Goal: Information Seeking & Learning: Learn about a topic

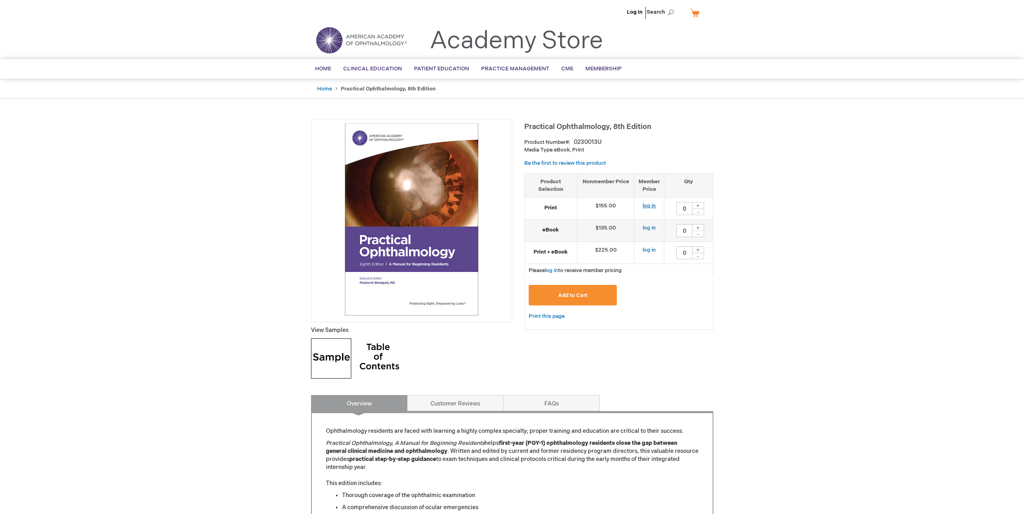
click at [653, 207] on link "log in" at bounding box center [648, 206] width 13 height 6
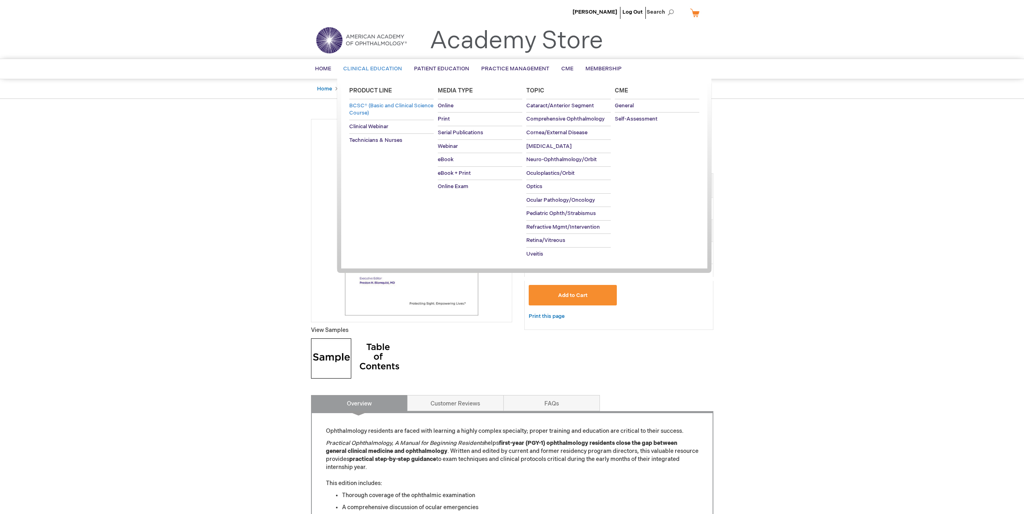
click at [399, 109] on link "BCSC® (Basic and Clinical Science Course)" at bounding box center [391, 109] width 84 height 21
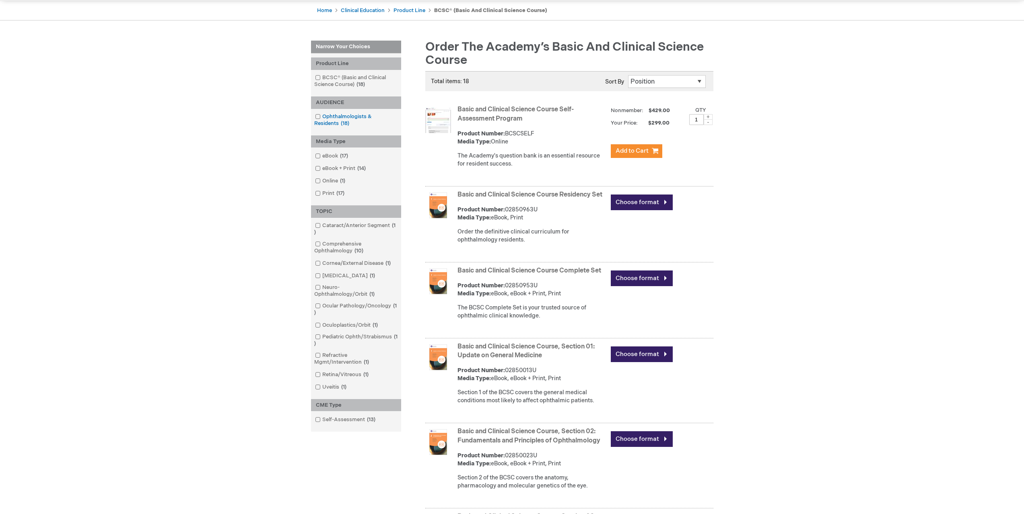
scroll to position [80, 0]
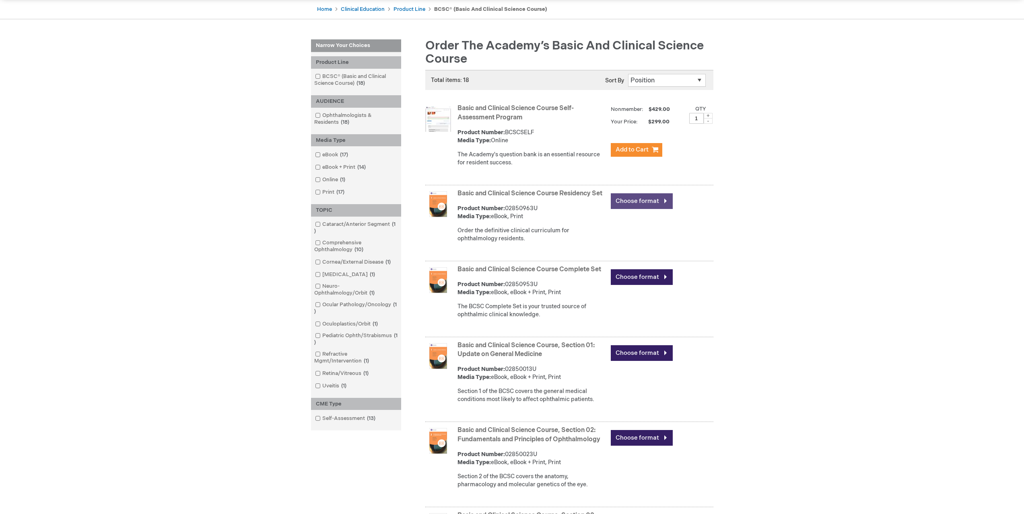
click at [639, 204] on link "Choose format" at bounding box center [642, 201] width 62 height 16
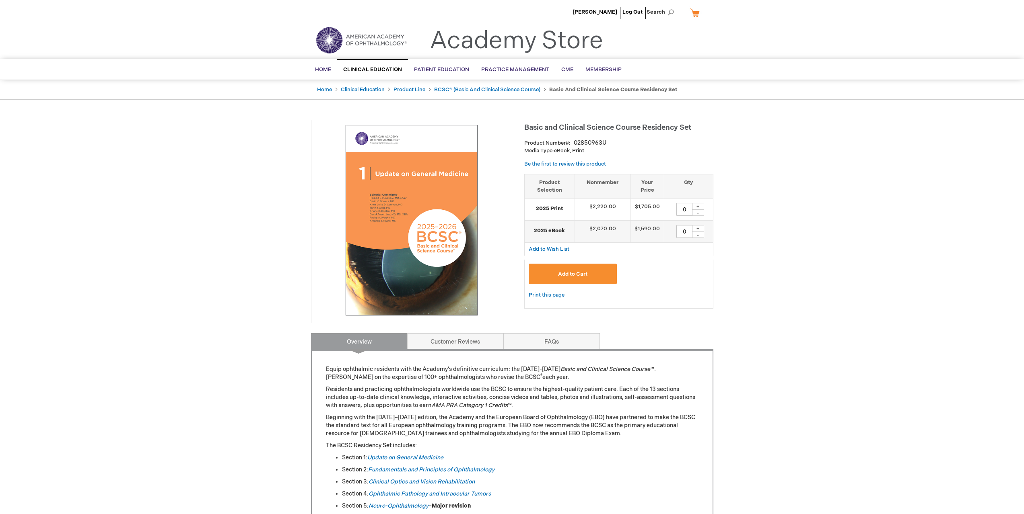
drag, startPoint x: 644, startPoint y: 208, endPoint x: 634, endPoint y: 208, distance: 10.1
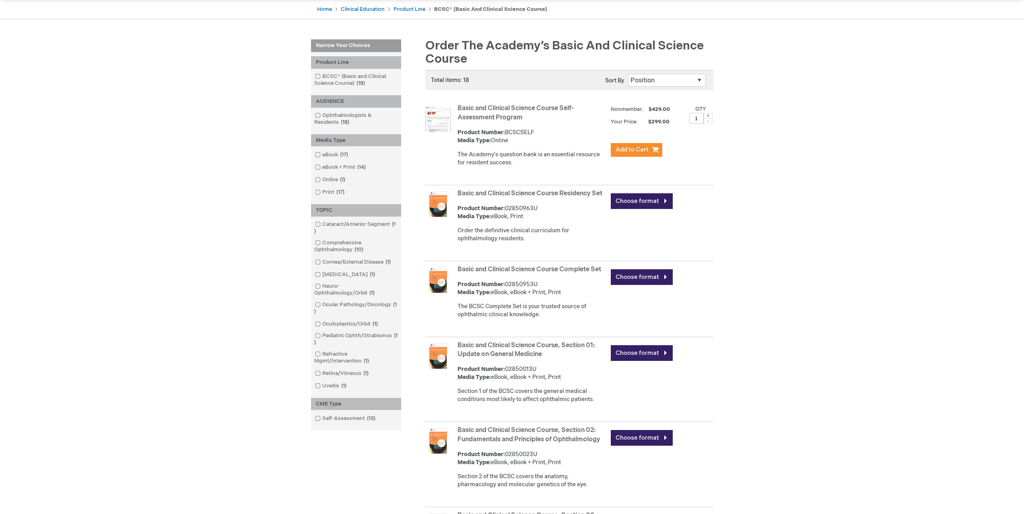
drag, startPoint x: 405, startPoint y: 130, endPoint x: 401, endPoint y: 131, distance: 4.5
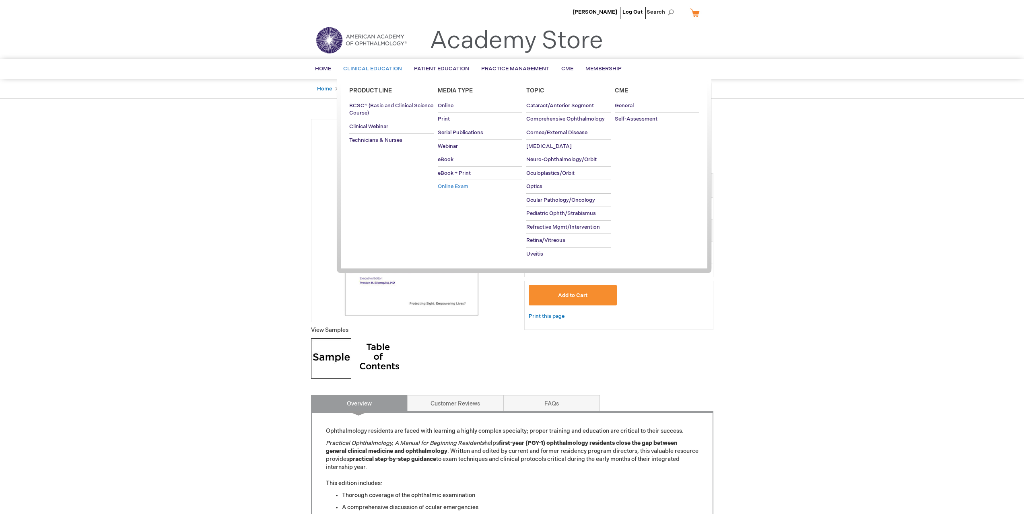
click at [463, 187] on span "Online Exam" at bounding box center [453, 186] width 31 height 6
